Goal: Task Accomplishment & Management: Manage account settings

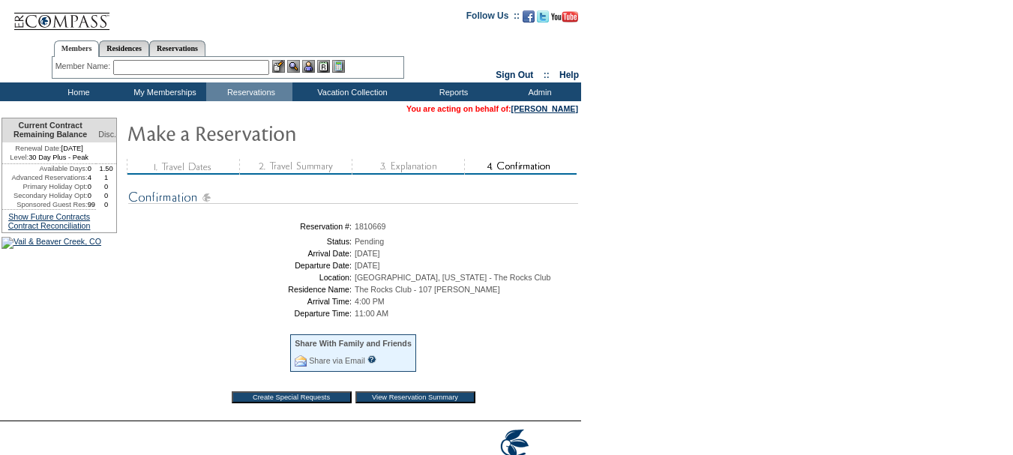
click at [230, 64] on input "text" at bounding box center [191, 67] width 156 height 15
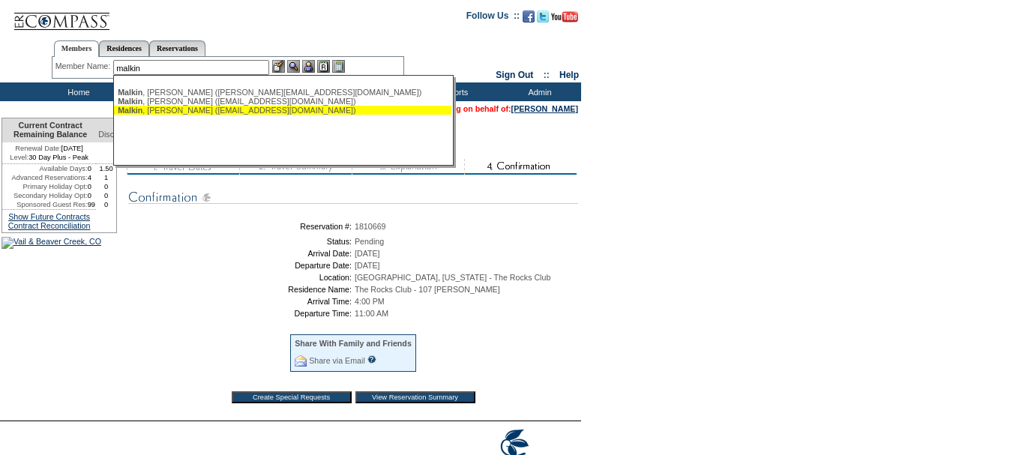
click at [226, 107] on div "[PERSON_NAME] ([EMAIL_ADDRESS][DOMAIN_NAME])" at bounding box center [283, 110] width 330 height 9
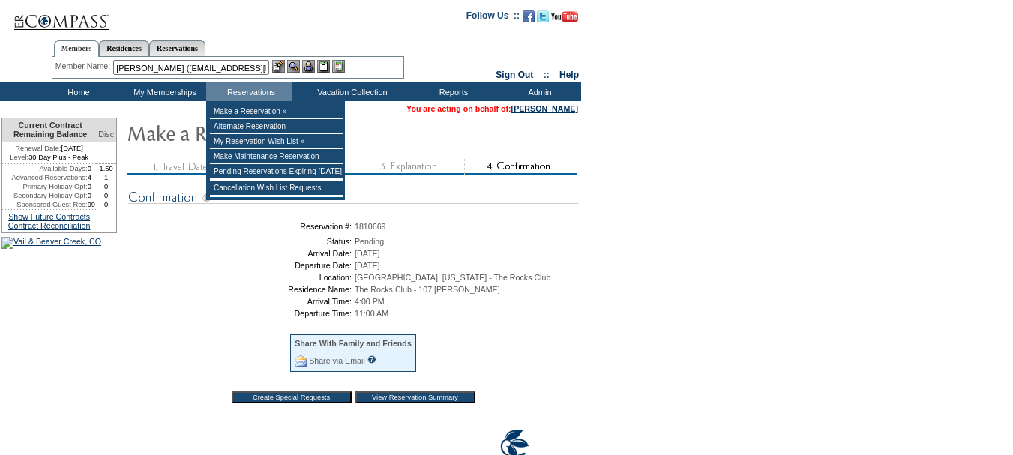
click at [218, 67] on input "[PERSON_NAME] ([EMAIL_ADDRESS][DOMAIN_NAME])" at bounding box center [191, 67] width 156 height 15
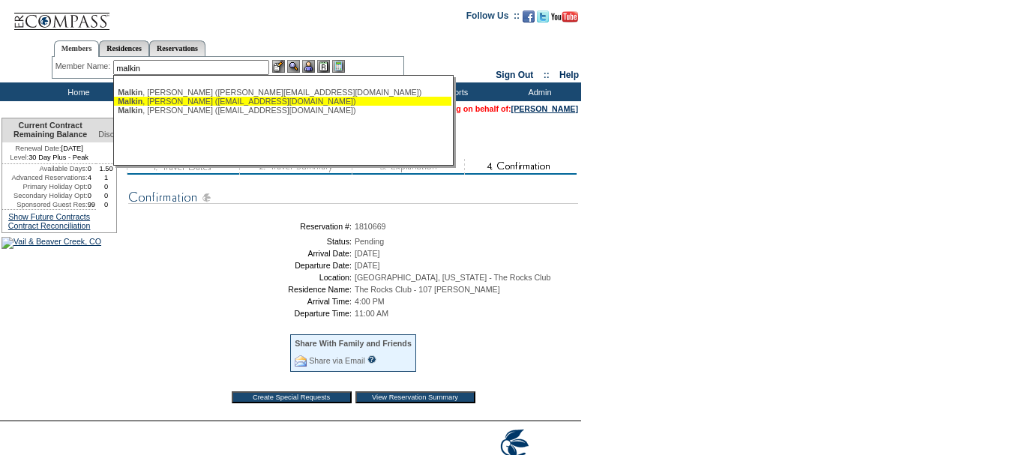
click at [142, 99] on span "Malkin" at bounding box center [130, 101] width 25 height 9
type input "[PERSON_NAME] ([EMAIL_ADDRESS][DOMAIN_NAME])"
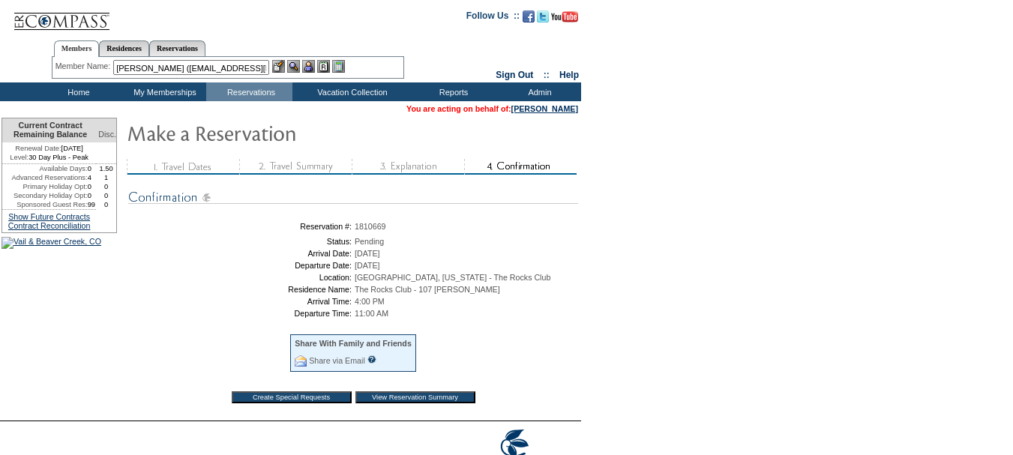
click at [313, 63] on img at bounding box center [308, 66] width 13 height 13
click at [298, 66] on img at bounding box center [293, 66] width 13 height 13
